Goal: Task Accomplishment & Management: Manage account settings

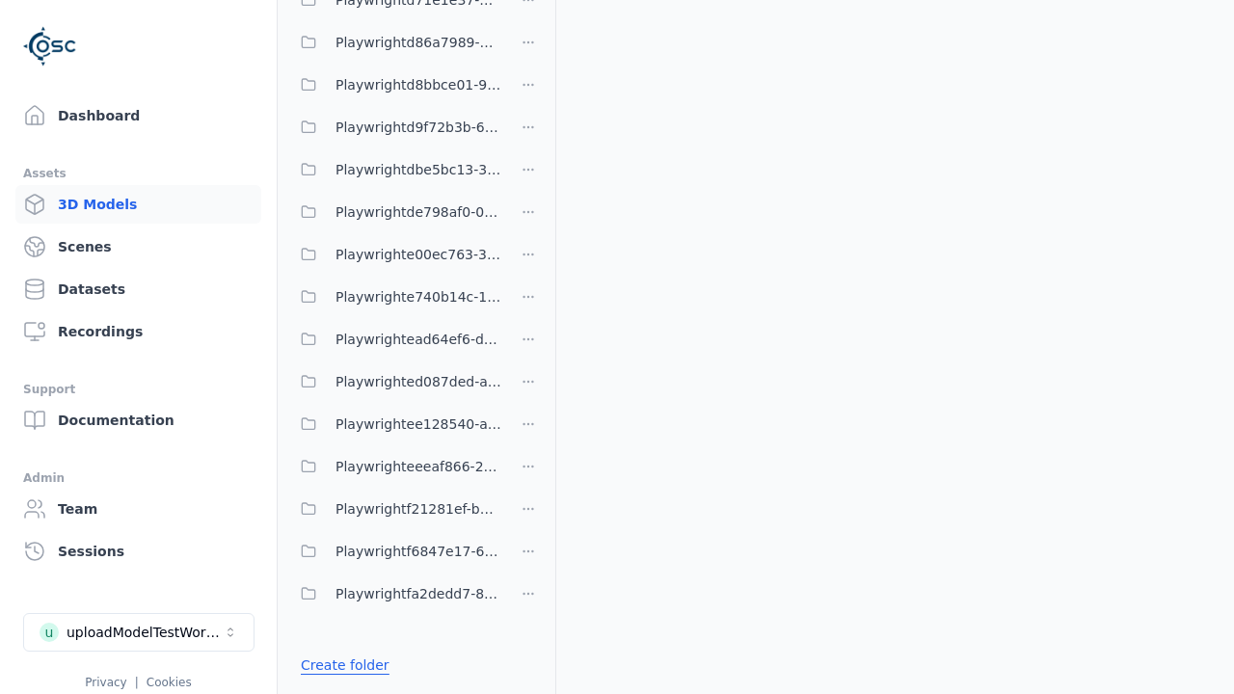
click at [339, 664] on link "Create folder" at bounding box center [345, 665] width 89 height 19
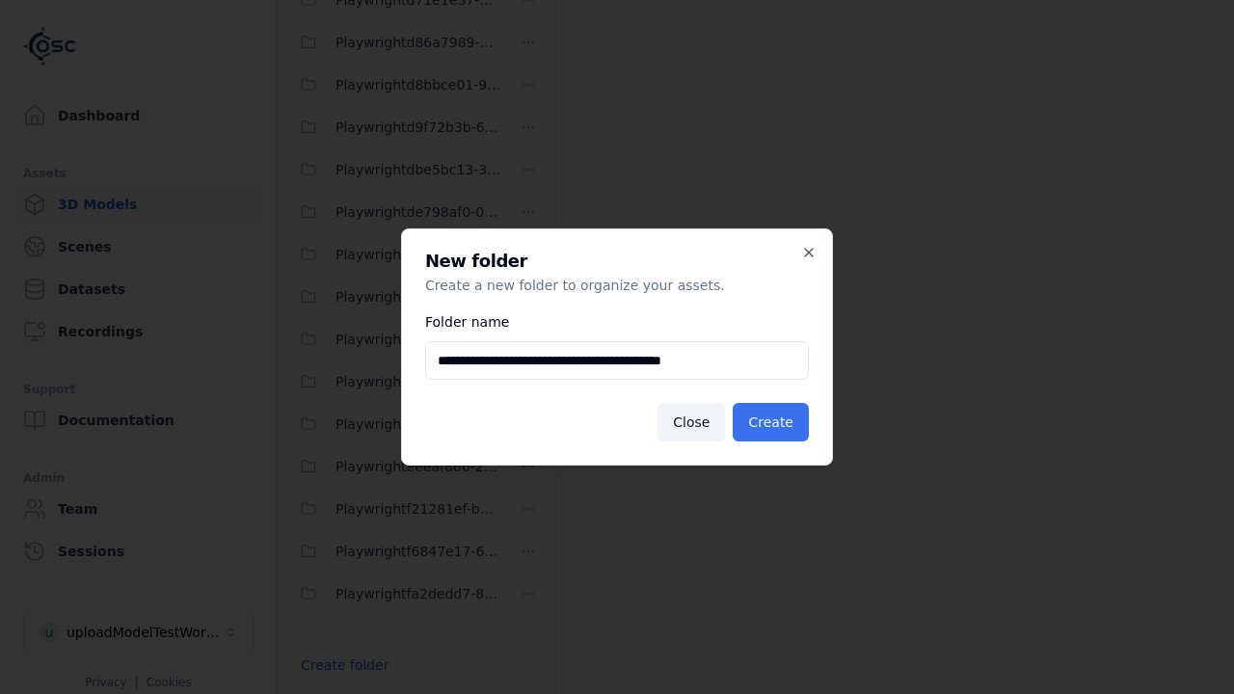
type input "**********"
click at [774, 422] on button "Create" at bounding box center [771, 422] width 76 height 39
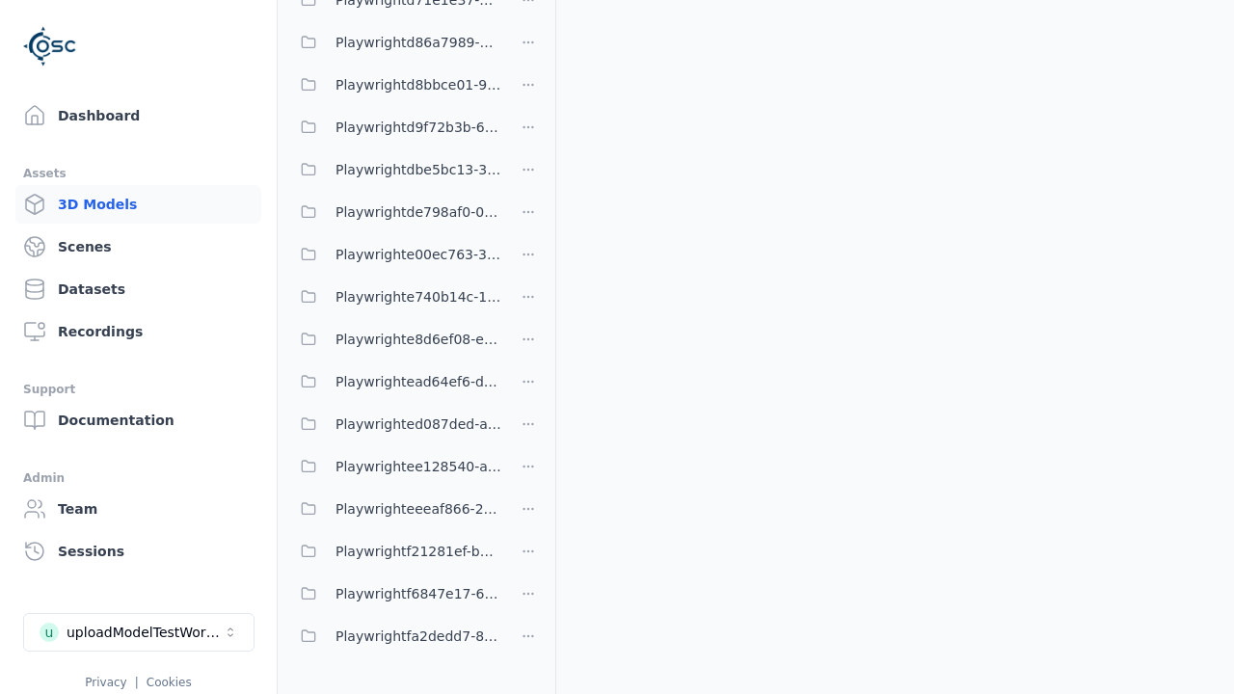
click at [395, 338] on span "Playwrighte8d6ef08-ea4c-4825-a50a-6e46a3864038" at bounding box center [419, 339] width 166 height 23
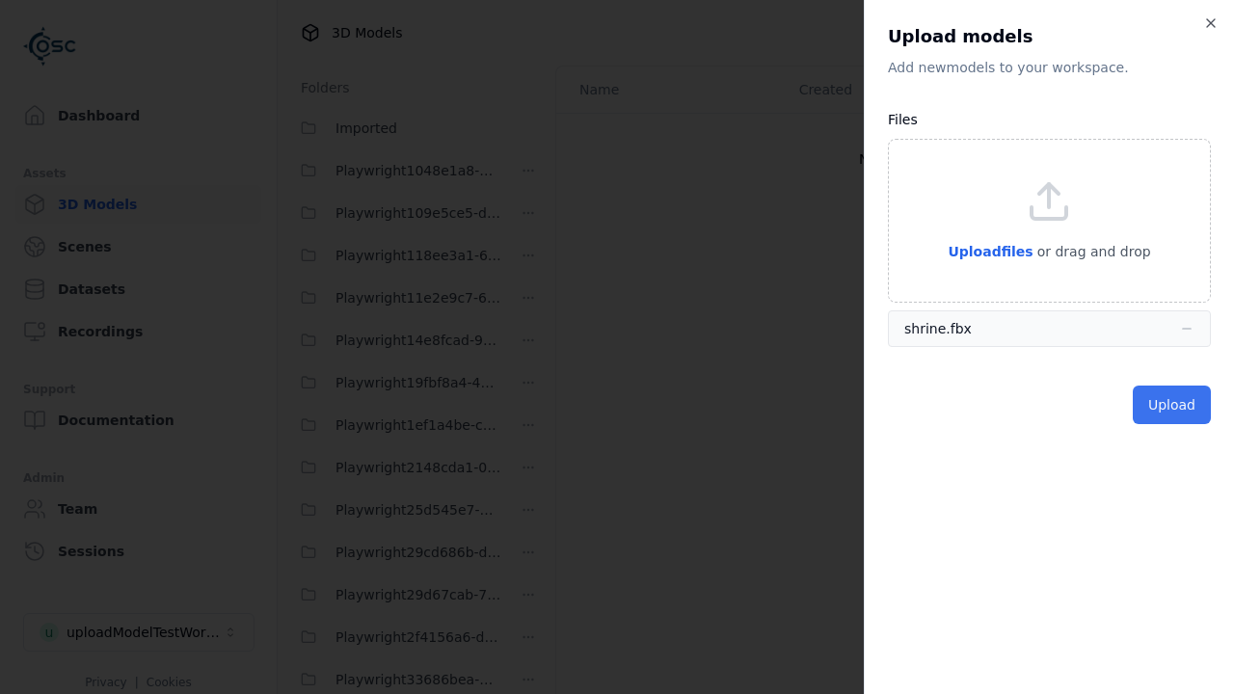
click at [1174, 404] on button "Upload" at bounding box center [1172, 405] width 78 height 39
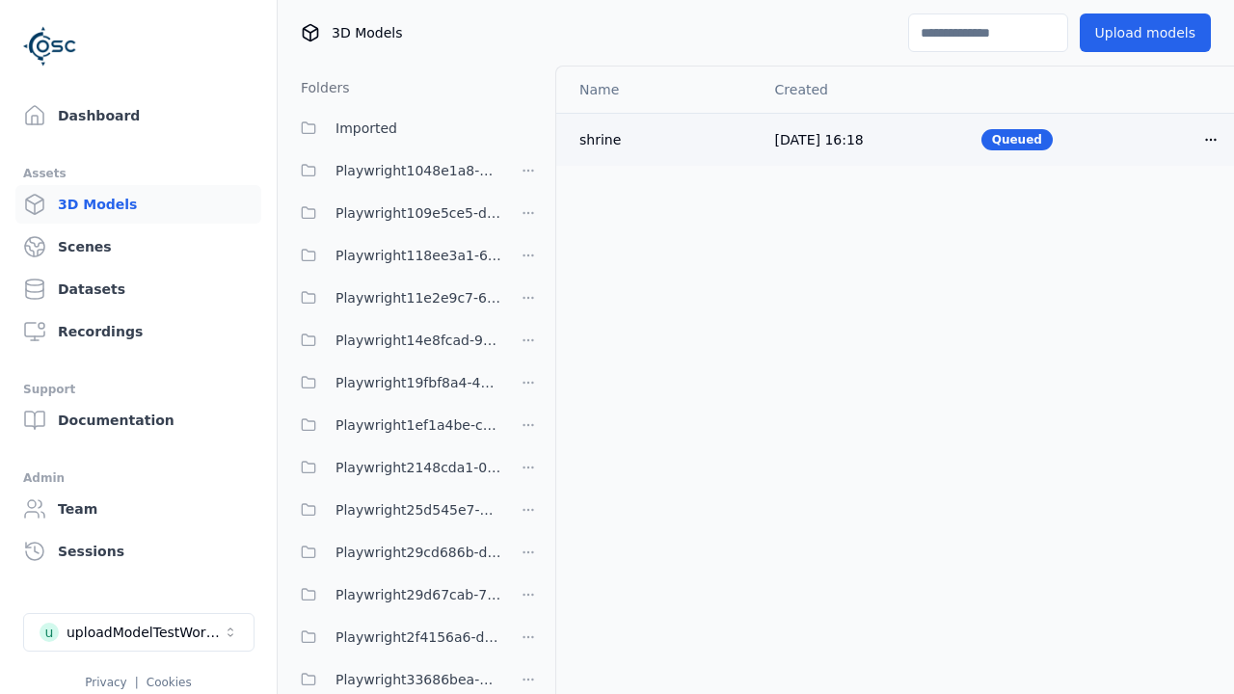
click at [1211, 139] on html "Support Dashboard Assets 3D Models Scenes Datasets Recordings Support Documenta…" at bounding box center [617, 347] width 1234 height 694
click at [1169, 212] on div "Delete" at bounding box center [1169, 213] width 114 height 31
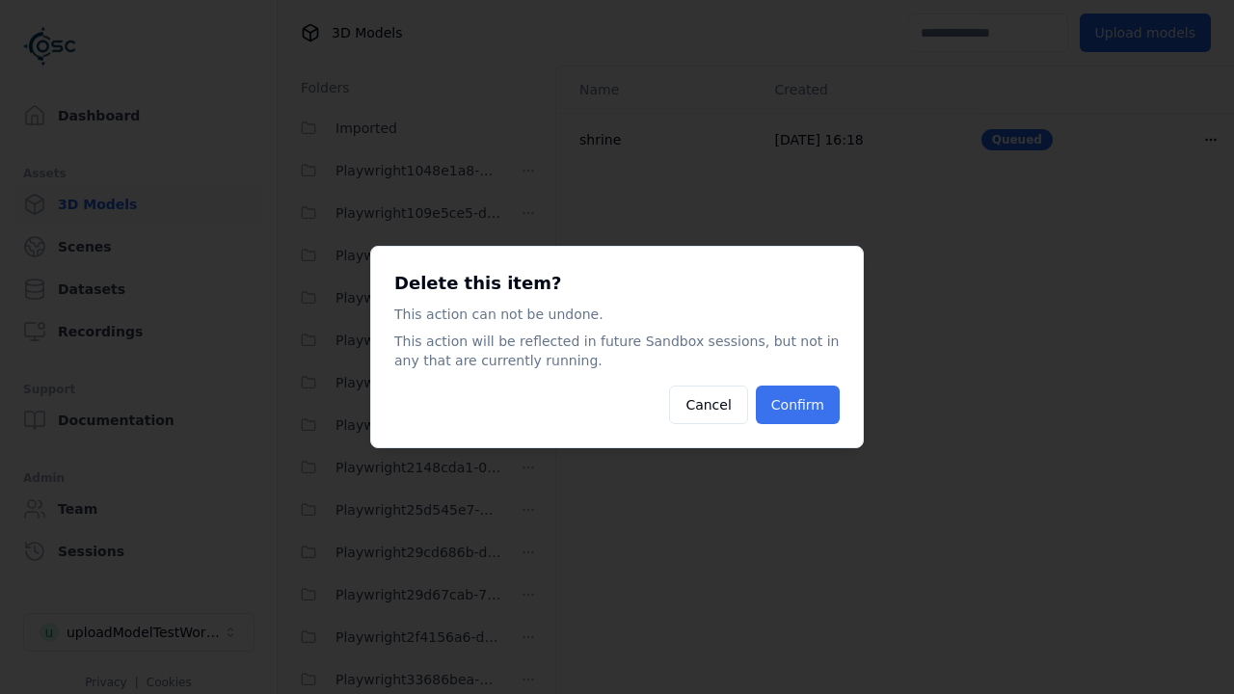
click at [800, 405] on button "Confirm" at bounding box center [798, 405] width 84 height 39
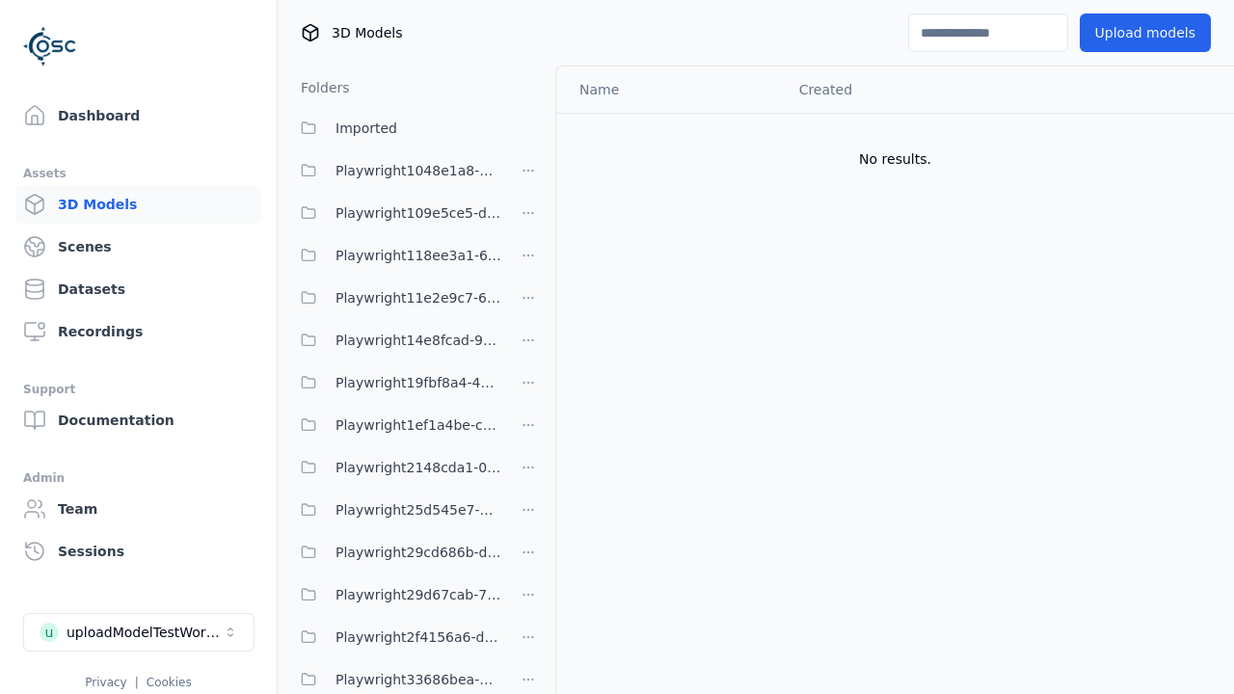
click at [528, 346] on html "Support Dashboard Assets 3D Models Scenes Datasets Recordings Support Documenta…" at bounding box center [617, 347] width 1234 height 694
